Goal: Task Accomplishment & Management: Manage account settings

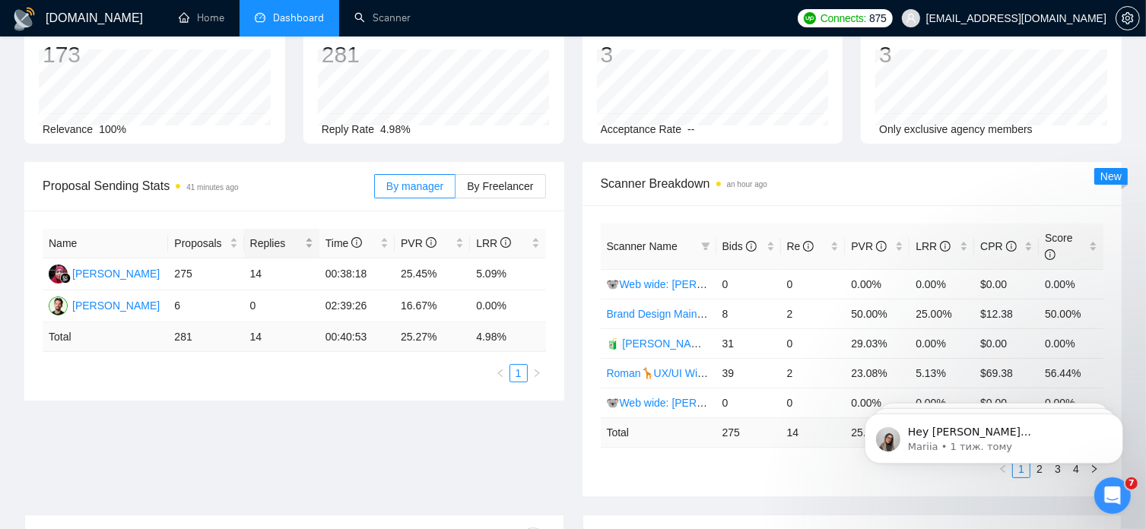
scroll to position [97, 0]
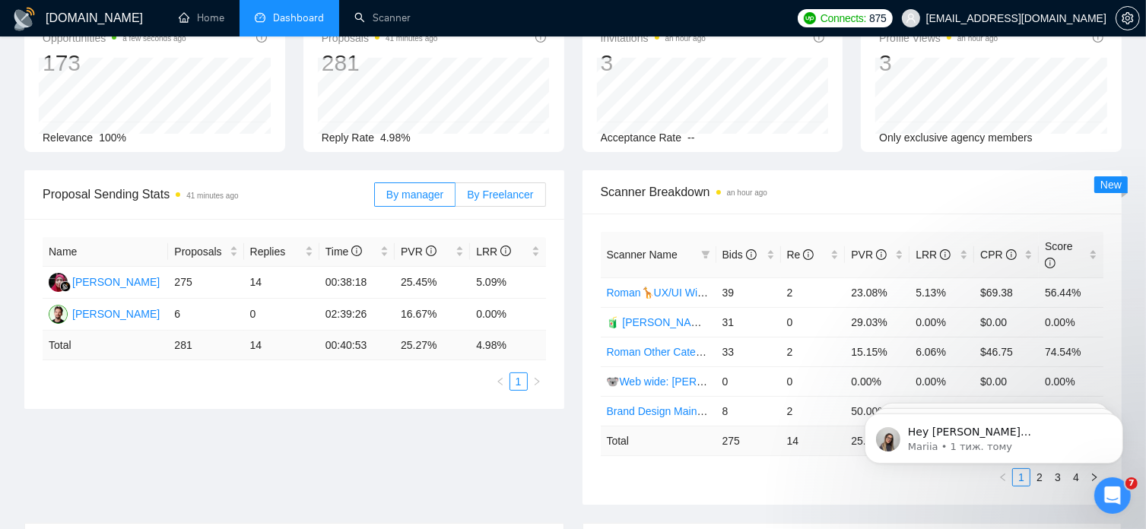
click at [496, 195] on span "By Freelancer" at bounding box center [500, 195] width 66 height 12
click at [456, 199] on input "By Freelancer" at bounding box center [456, 199] width 0 height 0
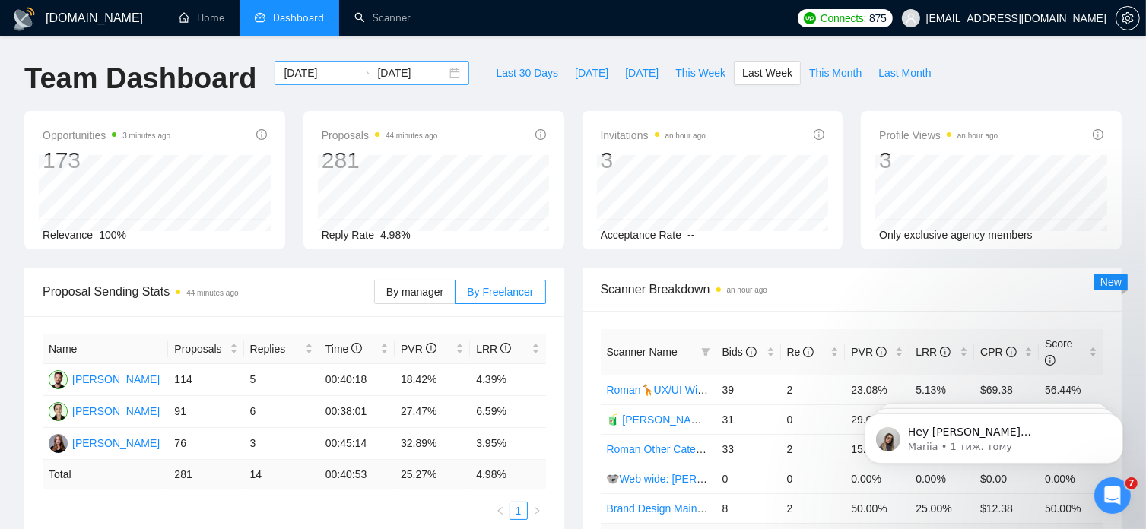
click at [447, 75] on div "2025-09-29 2025-10-05" at bounding box center [372, 73] width 195 height 24
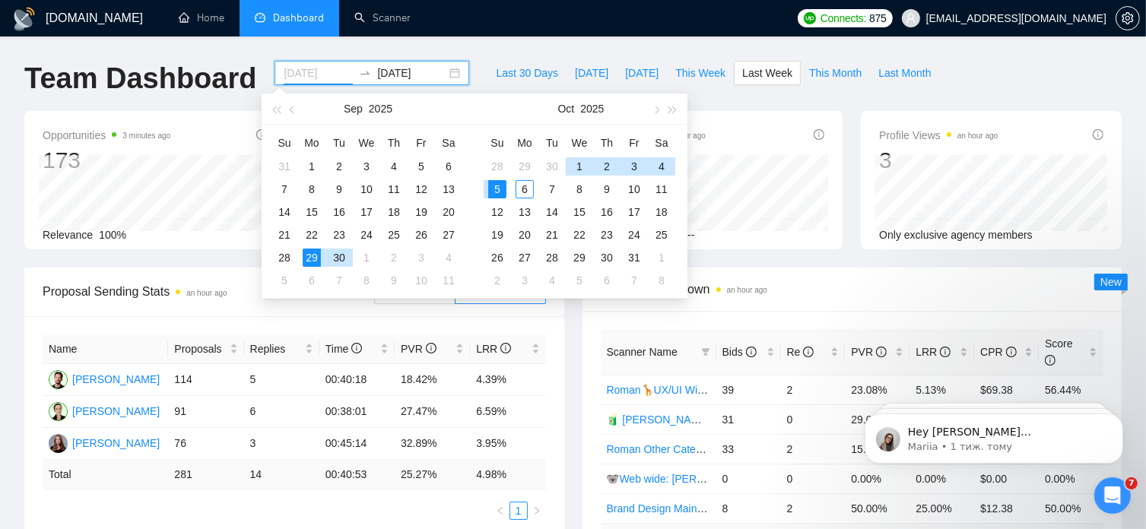
type input "[DATE]"
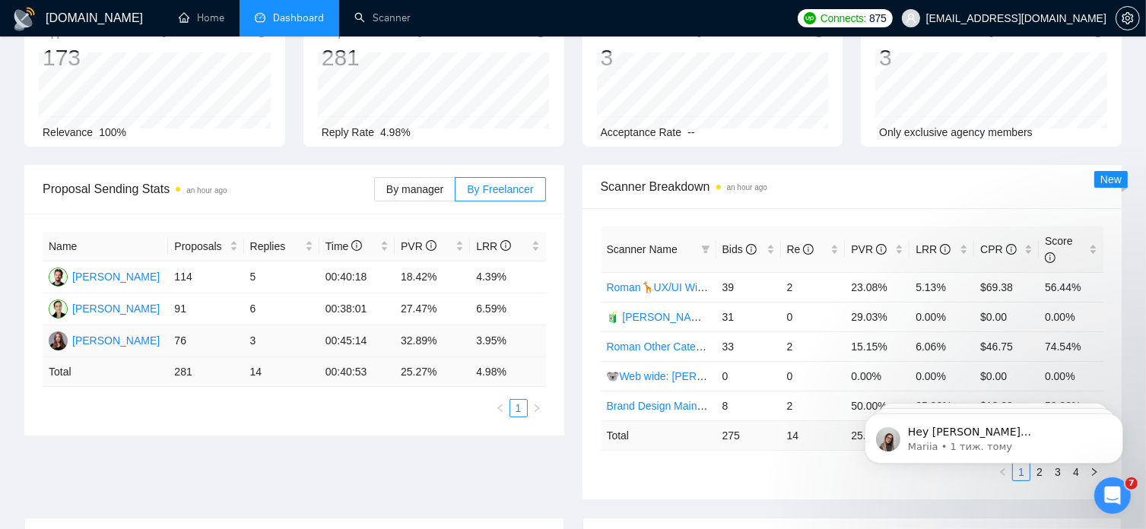
scroll to position [99, 0]
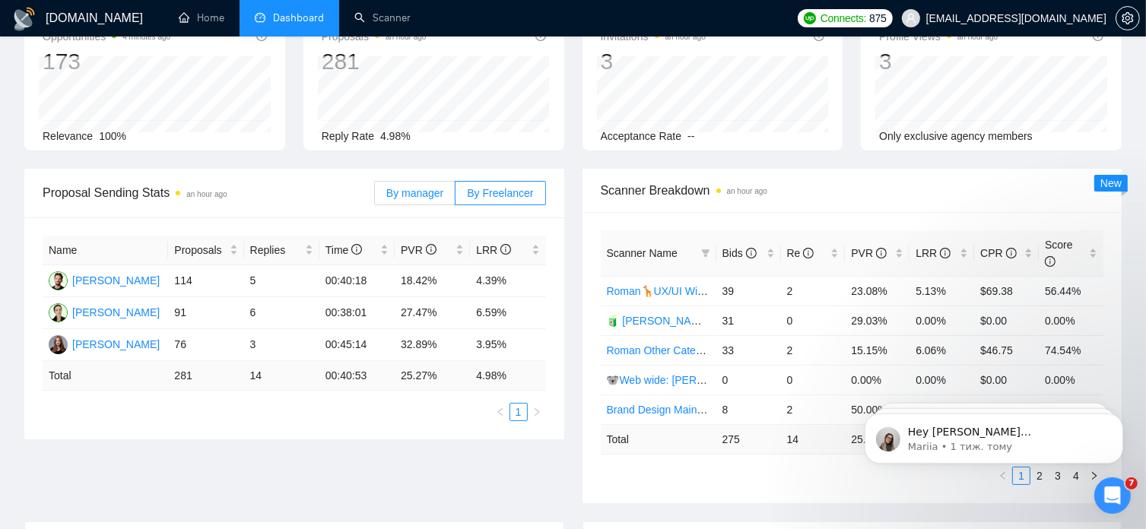
click at [417, 194] on span "By manager" at bounding box center [414, 193] width 57 height 12
click at [375, 197] on input "By manager" at bounding box center [375, 197] width 0 height 0
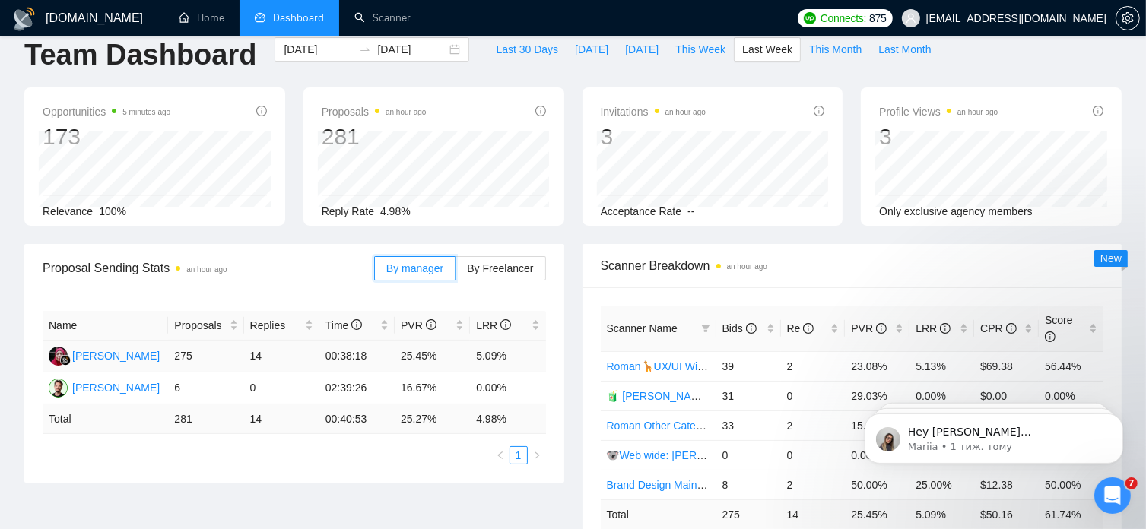
scroll to position [0, 0]
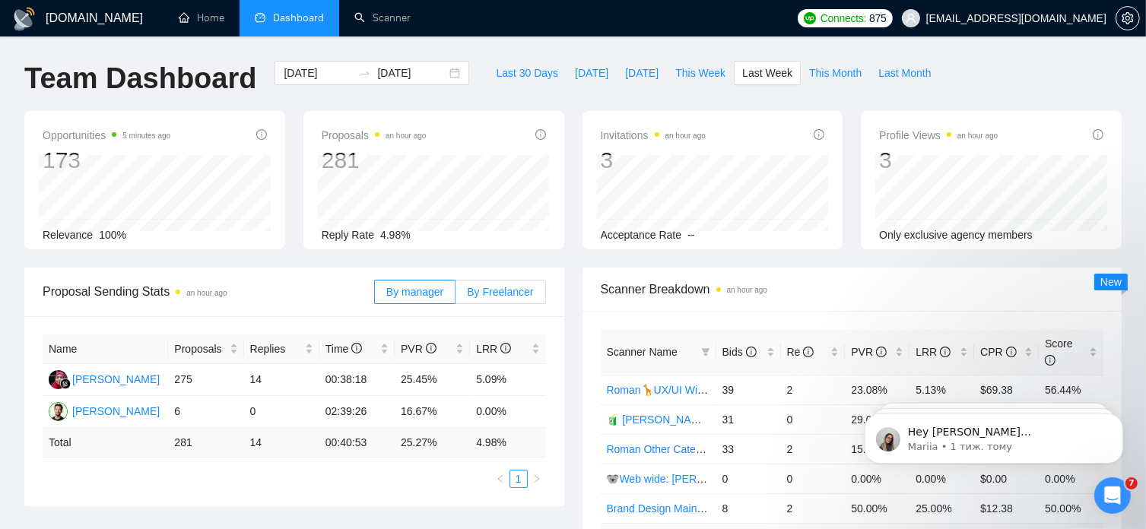
click at [499, 293] on span "By Freelancer" at bounding box center [500, 292] width 66 height 12
click at [456, 296] on input "By Freelancer" at bounding box center [456, 296] width 0 height 0
